Goal: Communication & Community: Answer question/provide support

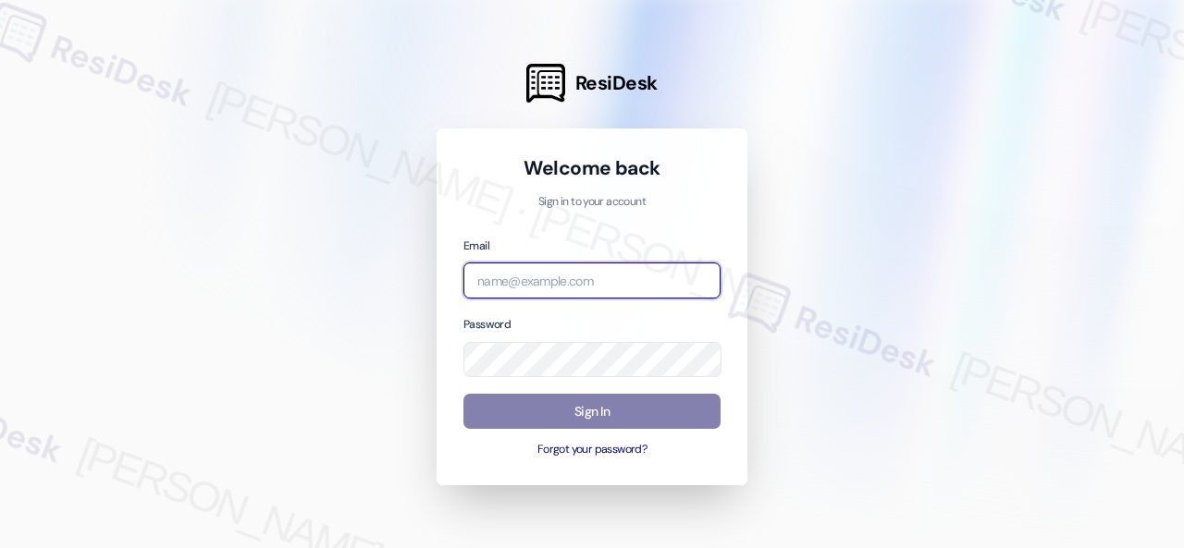
click at [535, 280] on input "email" at bounding box center [591, 281] width 257 height 36
paste input "automated-surveys-birchstone_residential-resen.fifteen@birchstone_[DOMAIN_NAME]"
type input "automated-surveys-birchstone_residential-resen.fifteen@birchstone_[DOMAIN_NAME]"
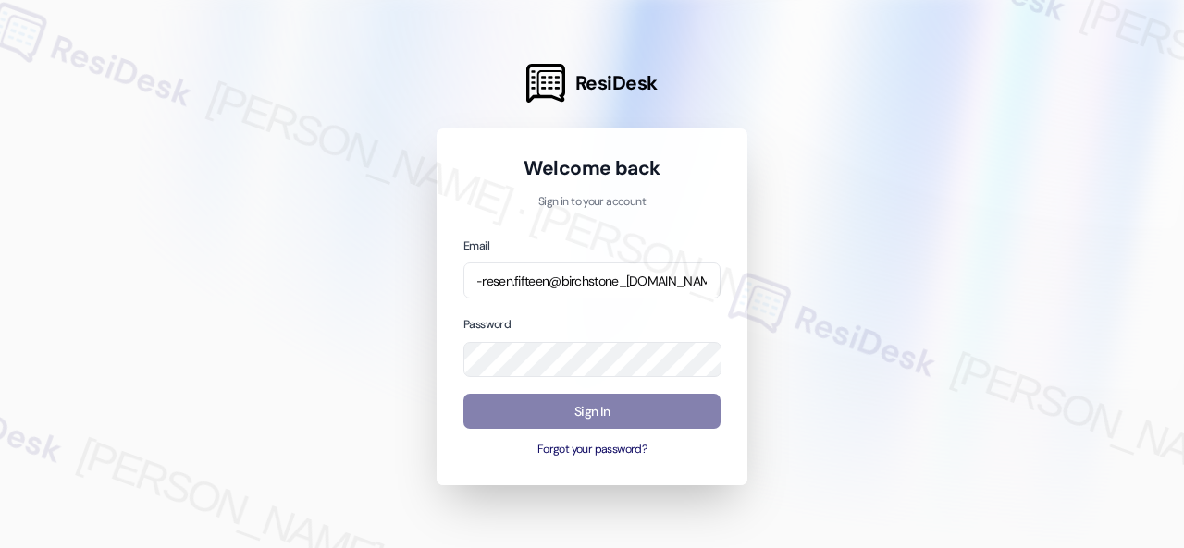
scroll to position [0, 0]
click at [877, 304] on div at bounding box center [592, 274] width 1184 height 548
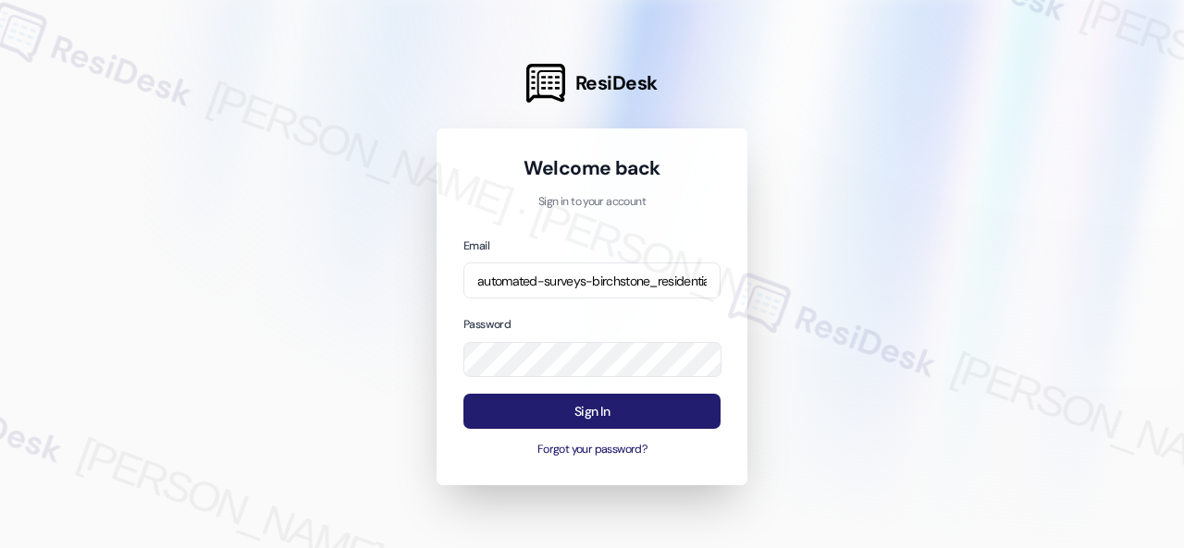
click at [571, 412] on button "Sign In" at bounding box center [591, 412] width 257 height 36
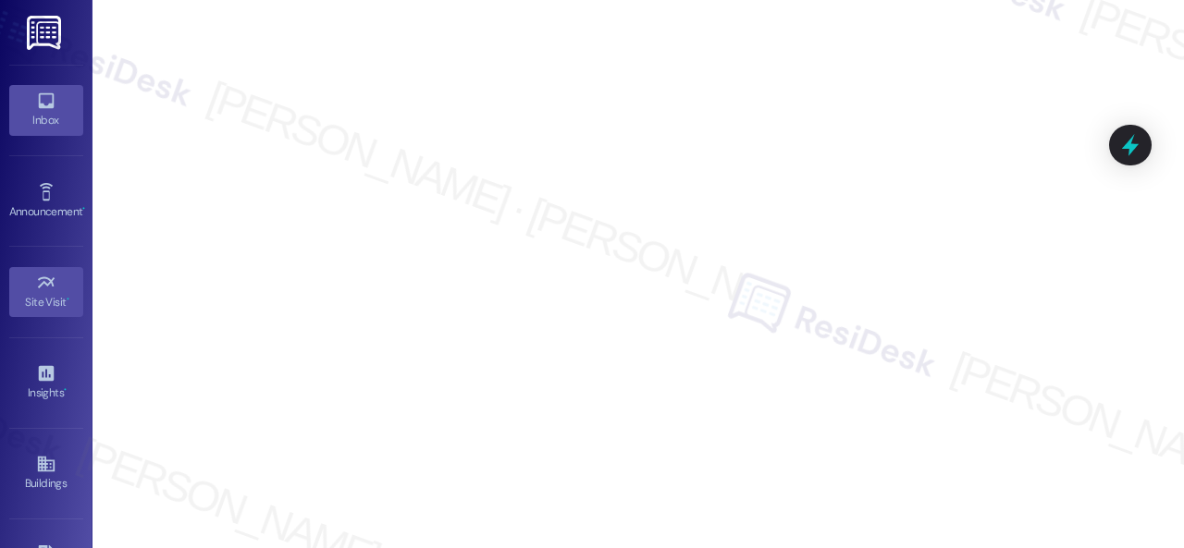
click at [24, 108] on link "Inbox" at bounding box center [46, 110] width 74 height 50
